Goal: Information Seeking & Learning: Learn about a topic

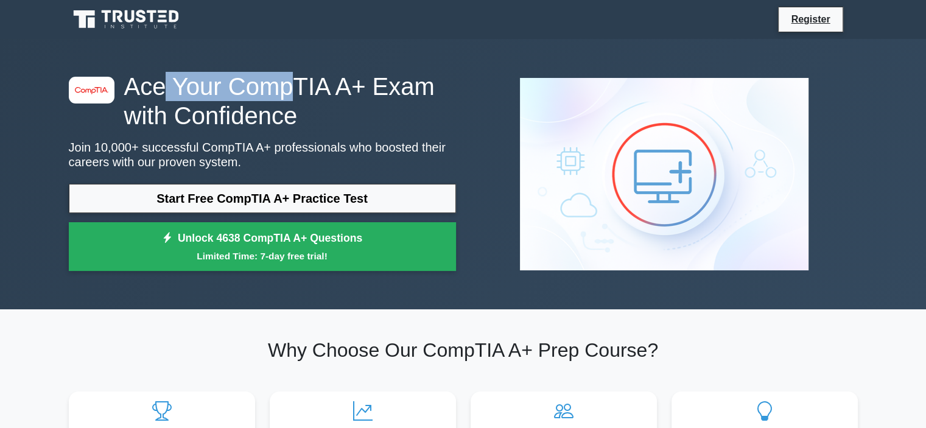
drag, startPoint x: 164, startPoint y: 88, endPoint x: 287, endPoint y: 83, distance: 123.7
click at [289, 83] on h1 "Ace Your CompTIA A+ Exam with Confidence" at bounding box center [262, 101] width 387 height 58
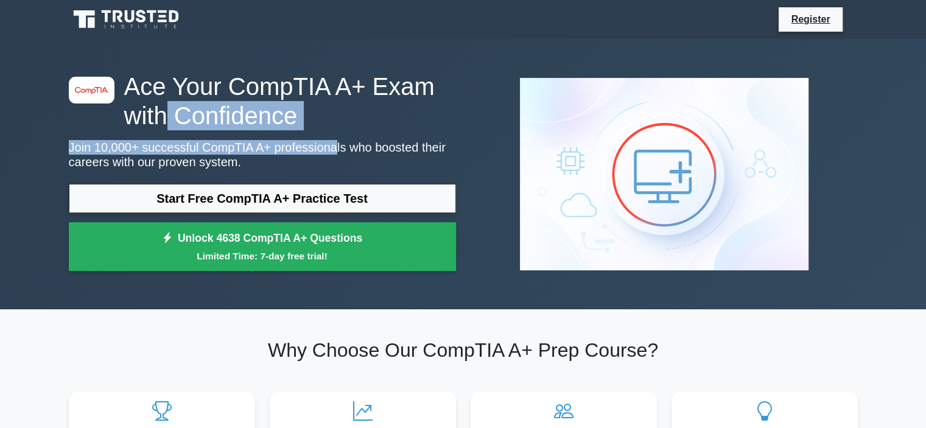
drag, startPoint x: 263, startPoint y: 133, endPoint x: 316, endPoint y: 140, distance: 53.4
click at [316, 140] on div "image/svg+xml Ace Your CompTIA A+ Exam with Confidence Join 10,000+ successful …" at bounding box center [263, 174] width 402 height 205
click at [303, 122] on h1 "Ace Your CompTIA A+ Exam with Confidence" at bounding box center [262, 101] width 387 height 58
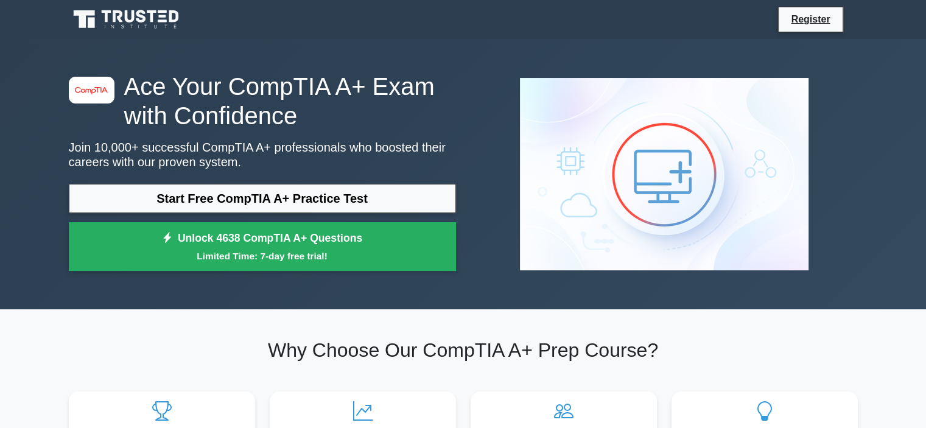
click at [303, 122] on h1 "Ace Your CompTIA A+ Exam with Confidence" at bounding box center [262, 101] width 387 height 58
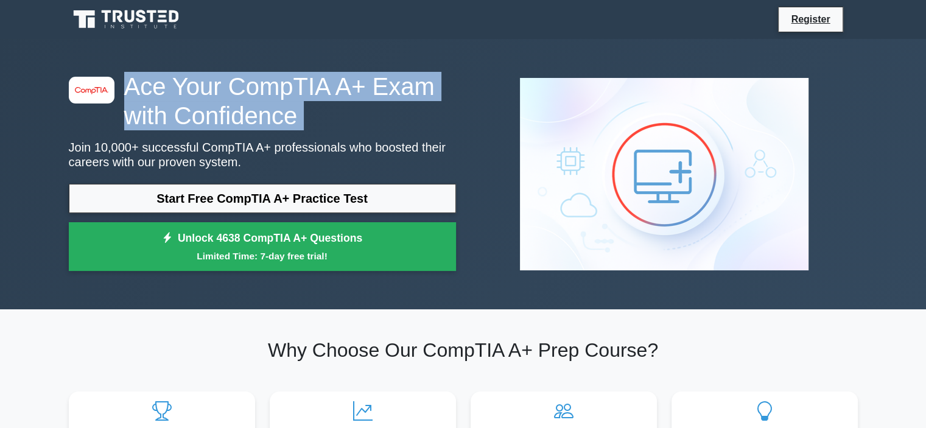
click at [303, 122] on h1 "Ace Your CompTIA A+ Exam with Confidence" at bounding box center [262, 101] width 387 height 58
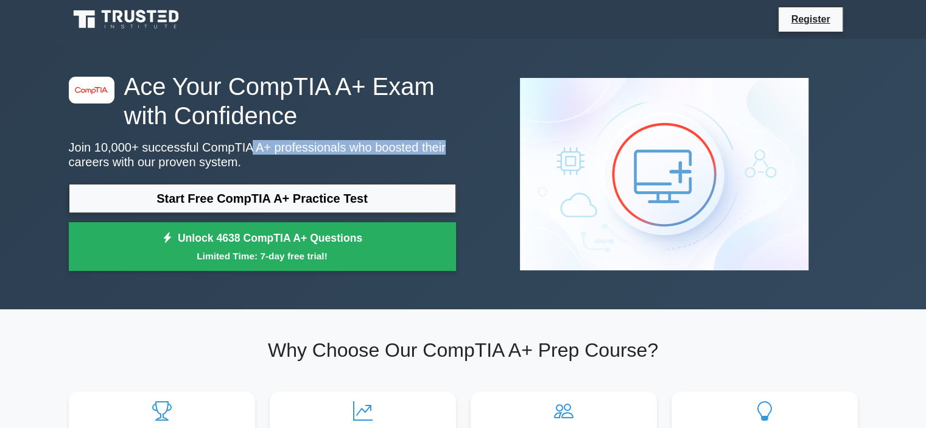
drag, startPoint x: 298, startPoint y: 163, endPoint x: 430, endPoint y: 144, distance: 132.9
click at [431, 148] on p "Join 10,000+ successful CompTIA A+ professionals who boosted their careers with…" at bounding box center [262, 154] width 387 height 29
click at [429, 143] on p "Join 10,000+ successful CompTIA A+ professionals who boosted their careers with…" at bounding box center [262, 154] width 387 height 29
click at [50, 111] on div "image/svg+xml Ace Your CompTIA A+ Exam with Confidence Join 10,000+ successful …" at bounding box center [463, 174] width 926 height 270
